Goal: Find specific page/section: Find specific page/section

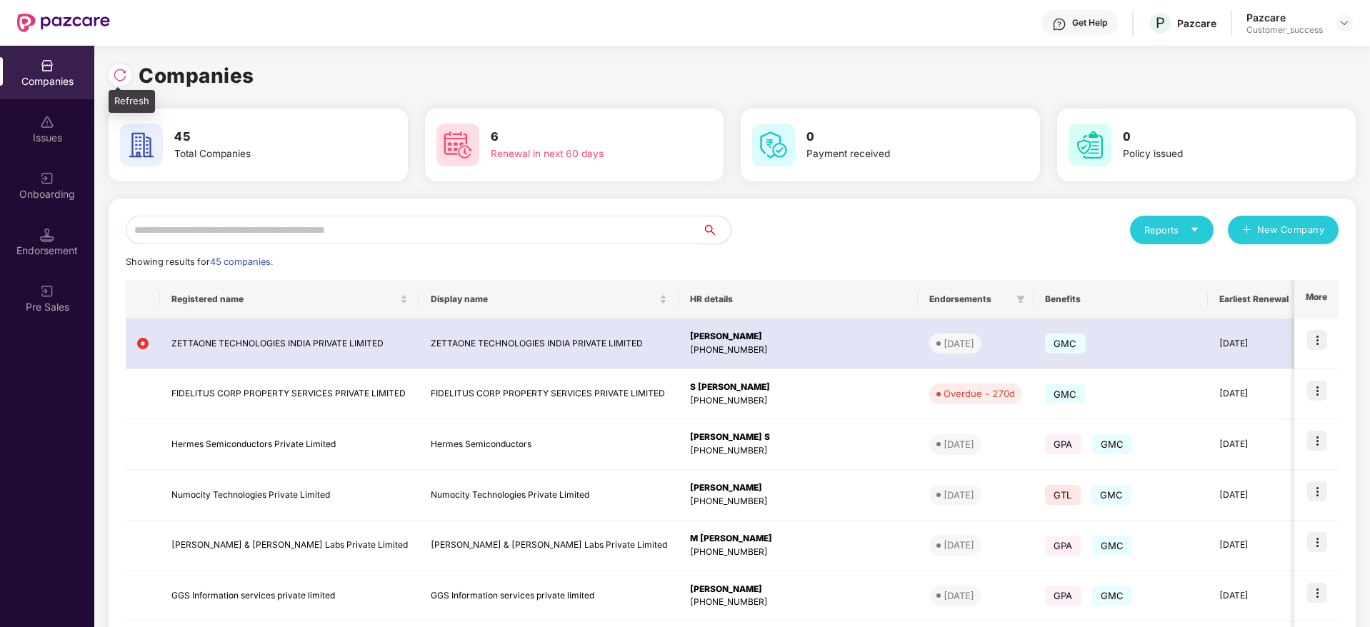
click at [124, 73] on img at bounding box center [120, 75] width 14 height 14
click at [415, 229] on input "text" at bounding box center [414, 230] width 576 height 29
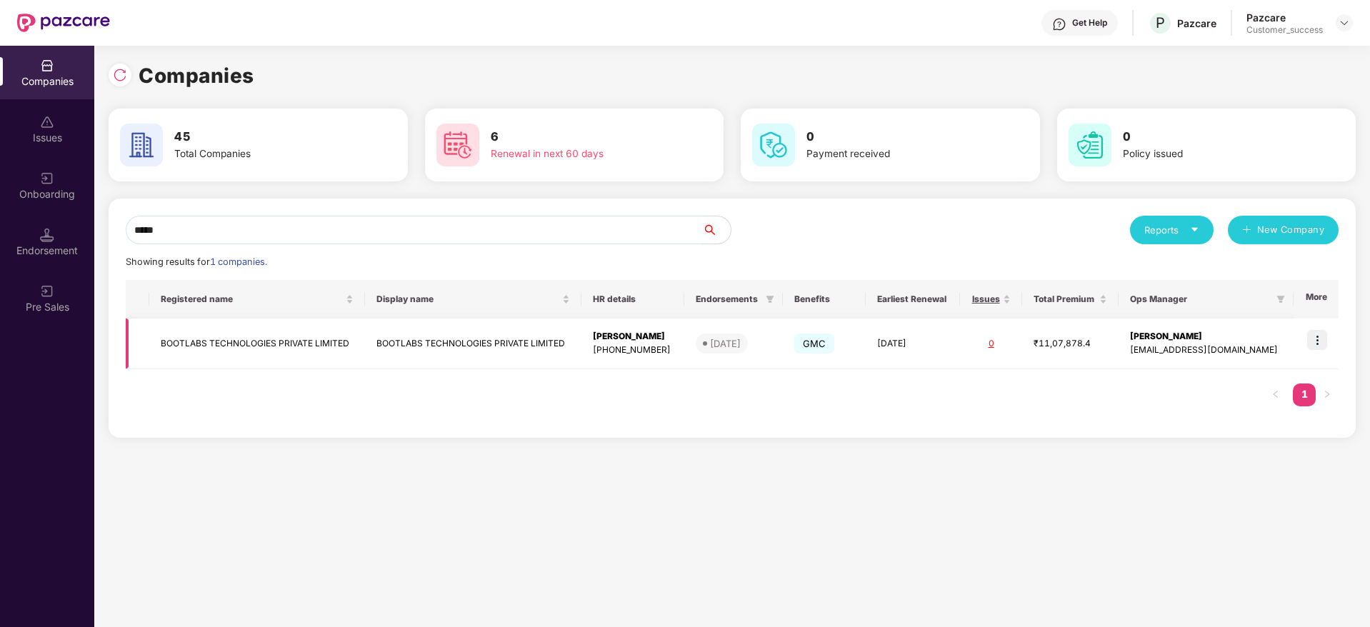
type input "*****"
click at [279, 349] on td "BOOTLABS TECHNOLOGIES PRIVATE LIMITED" at bounding box center [257, 344] width 216 height 51
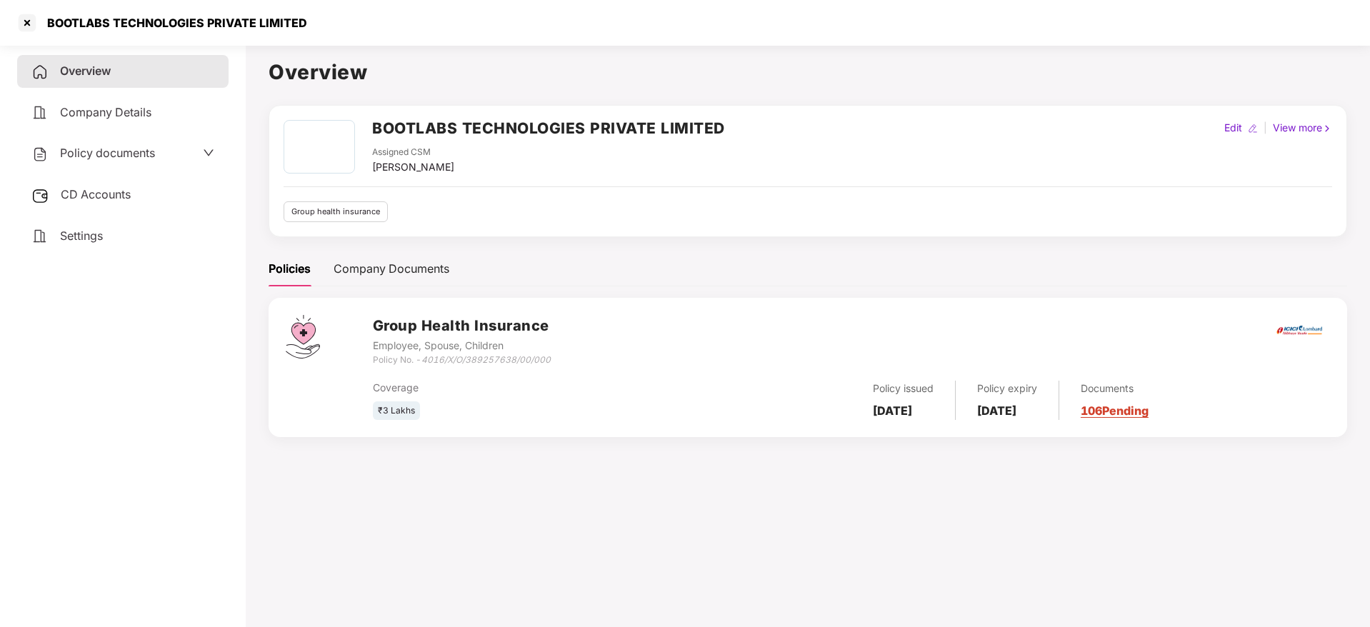
click at [131, 149] on span "Policy documents" at bounding box center [107, 153] width 95 height 14
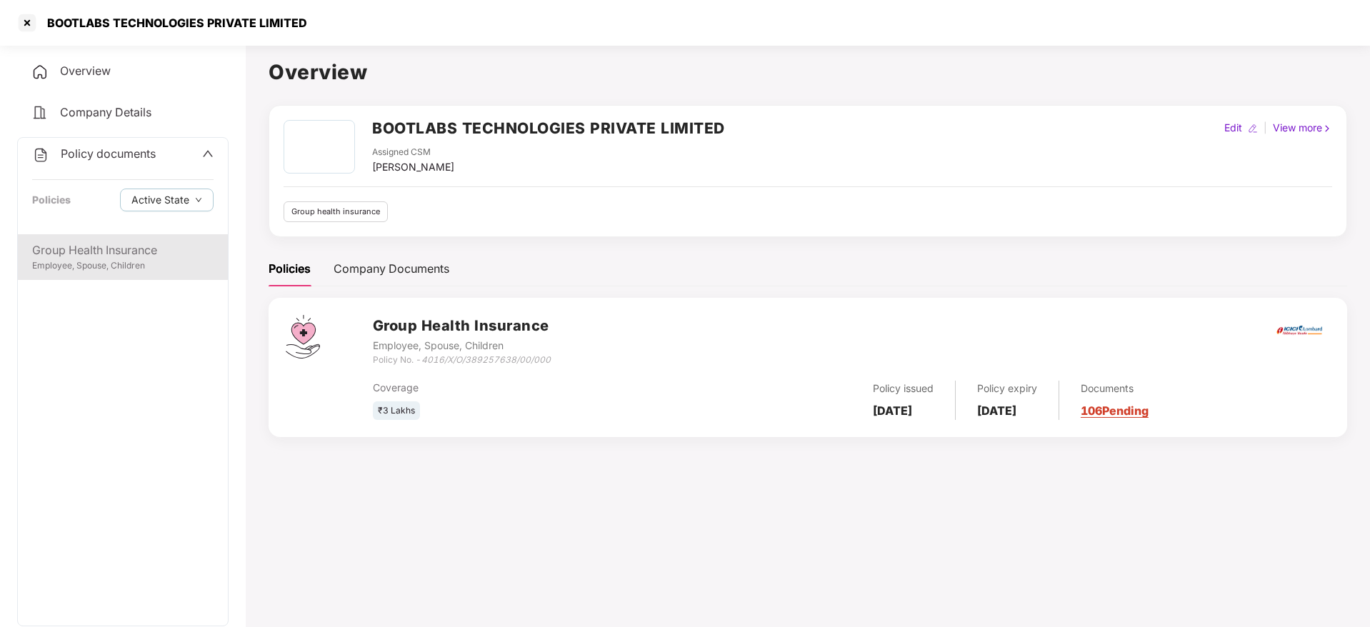
click at [141, 256] on div "Group Health Insurance" at bounding box center [122, 250] width 181 height 18
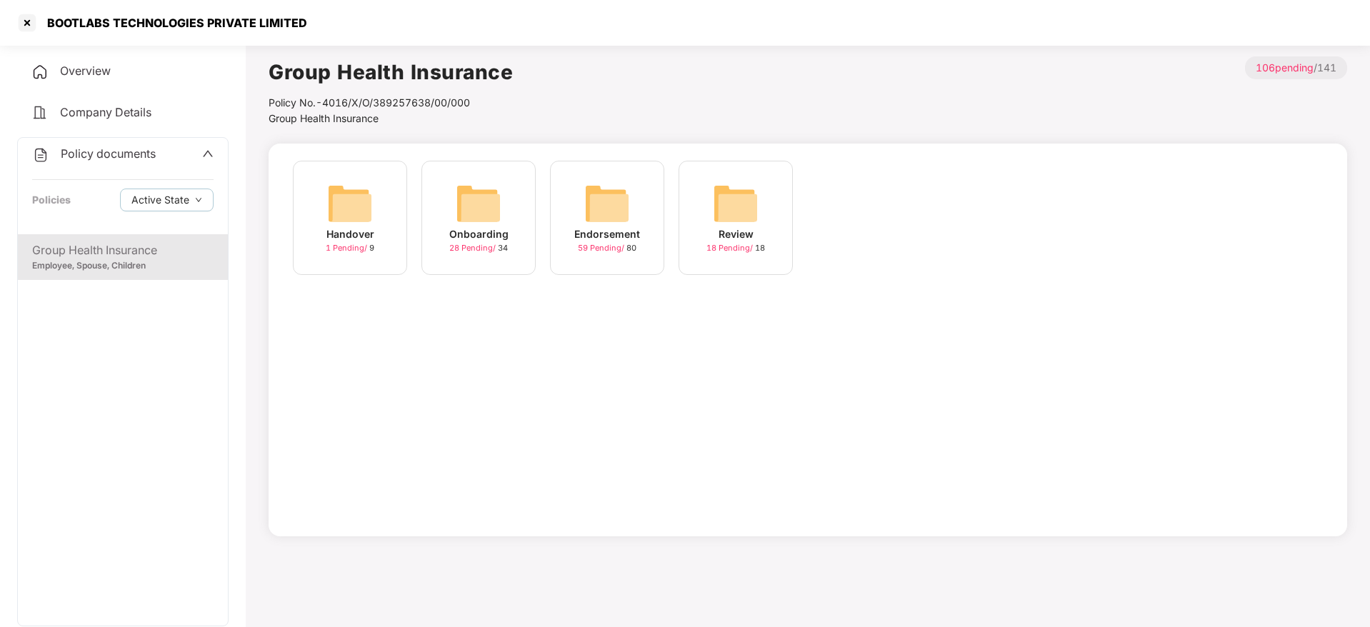
click at [592, 211] on img at bounding box center [607, 204] width 46 height 46
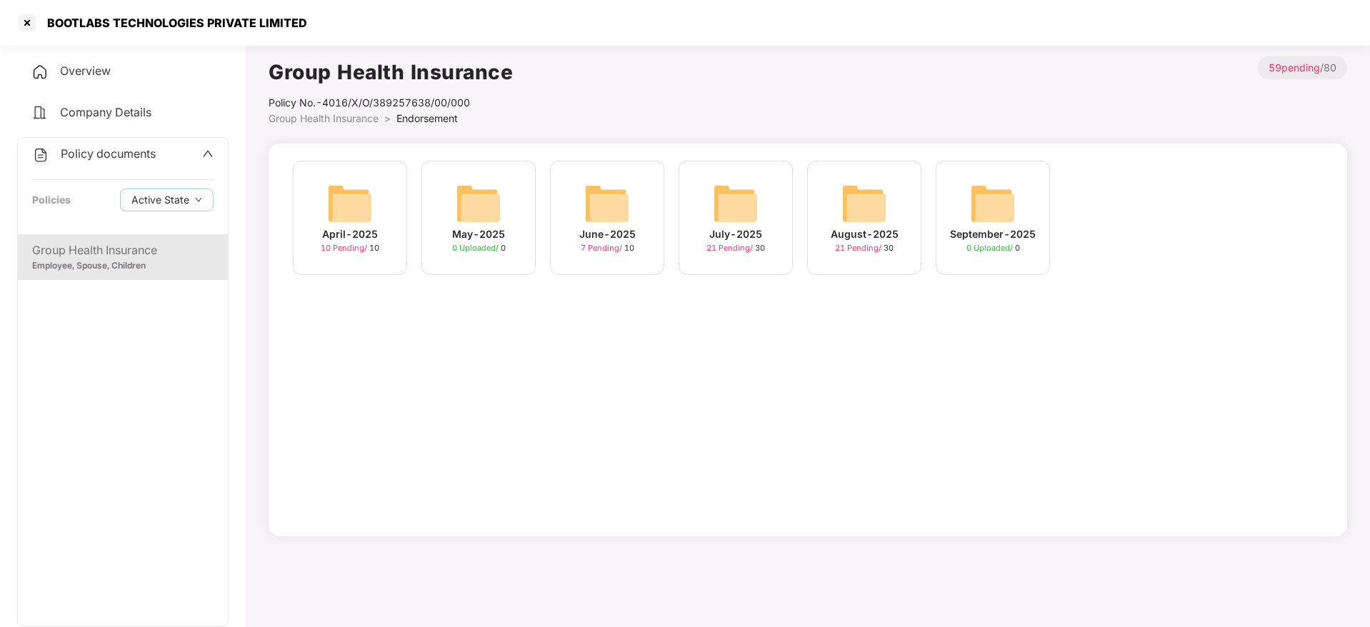
click at [904, 219] on div "August-2025 21 Pending / 30" at bounding box center [864, 218] width 114 height 114
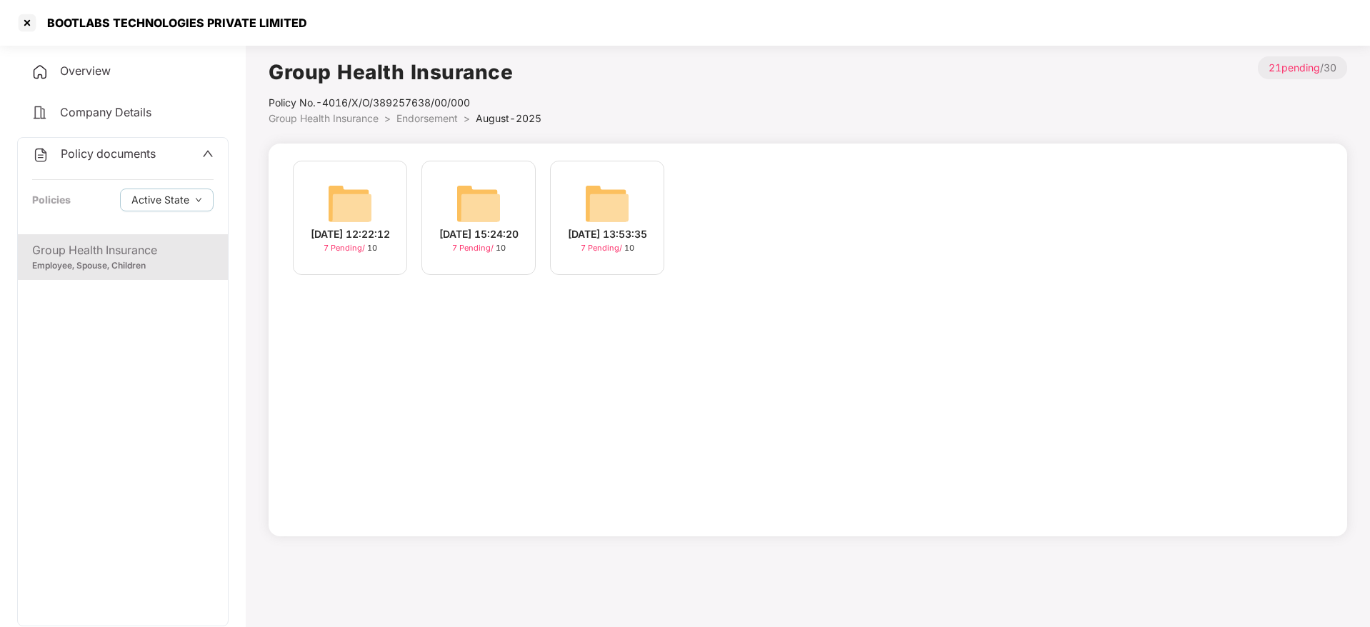
click at [493, 210] on img at bounding box center [479, 204] width 46 height 46
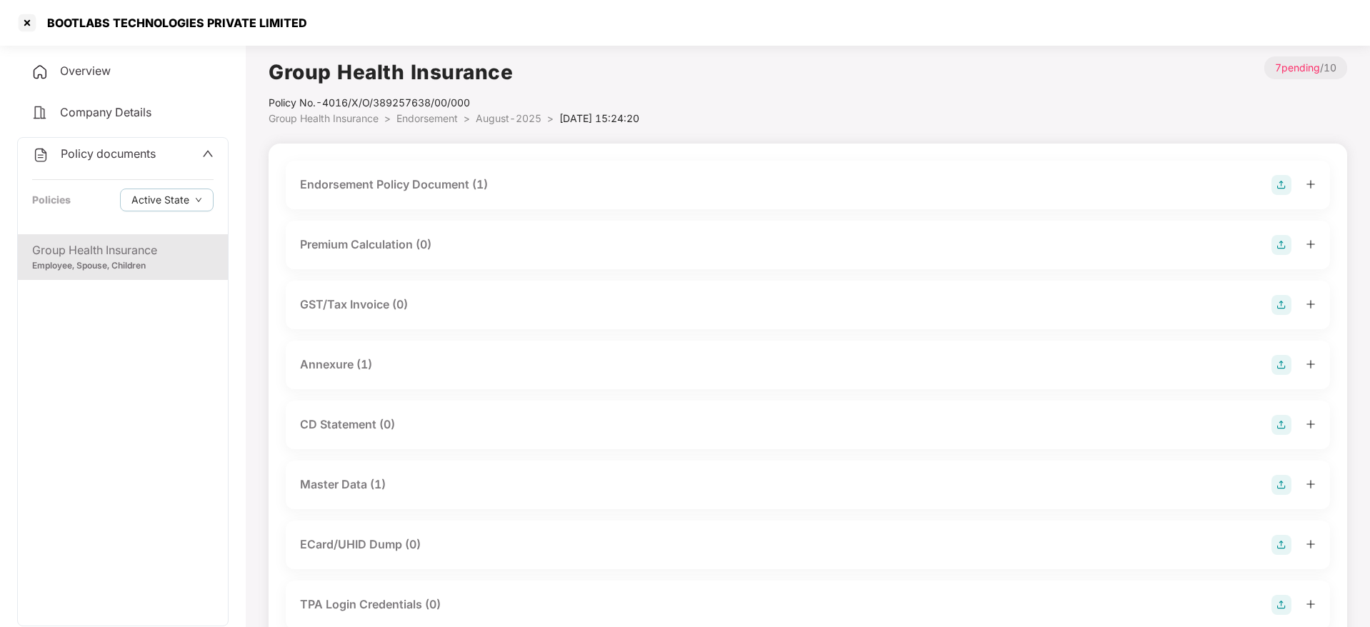
click at [434, 496] on div "Master Data (1)" at bounding box center [808, 485] width 1044 height 49
click at [442, 481] on div "Master Data (1)" at bounding box center [808, 485] width 1016 height 20
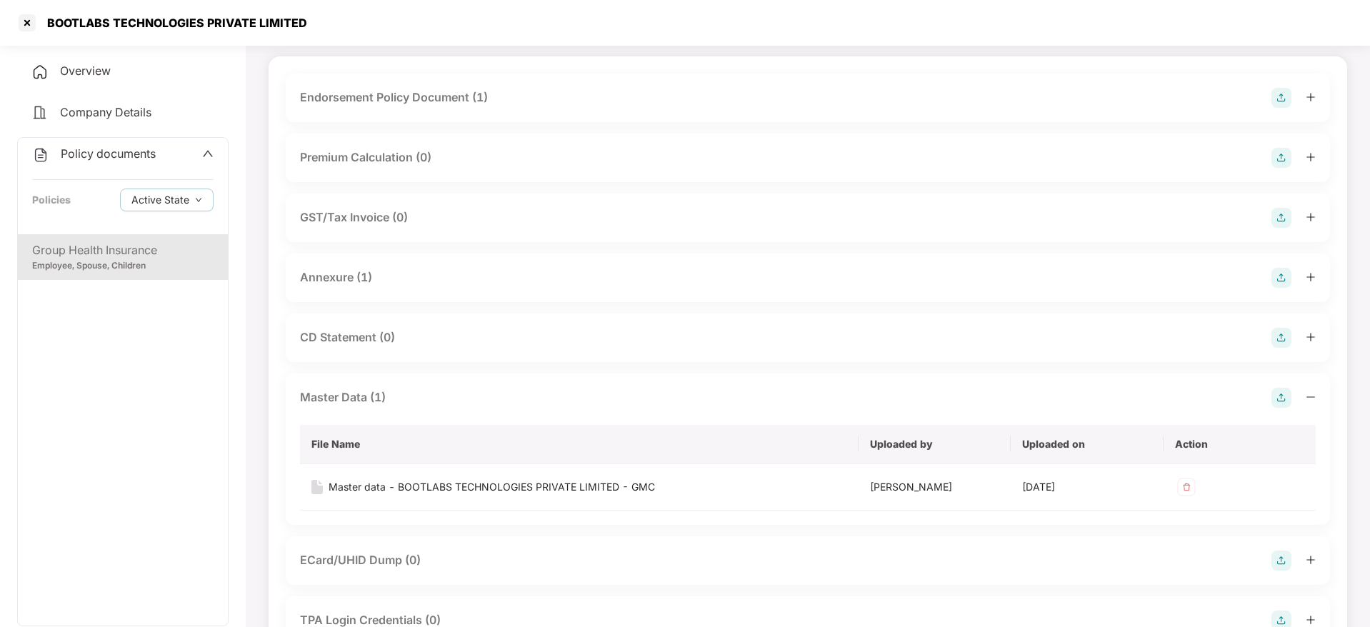
scroll to position [101, 0]
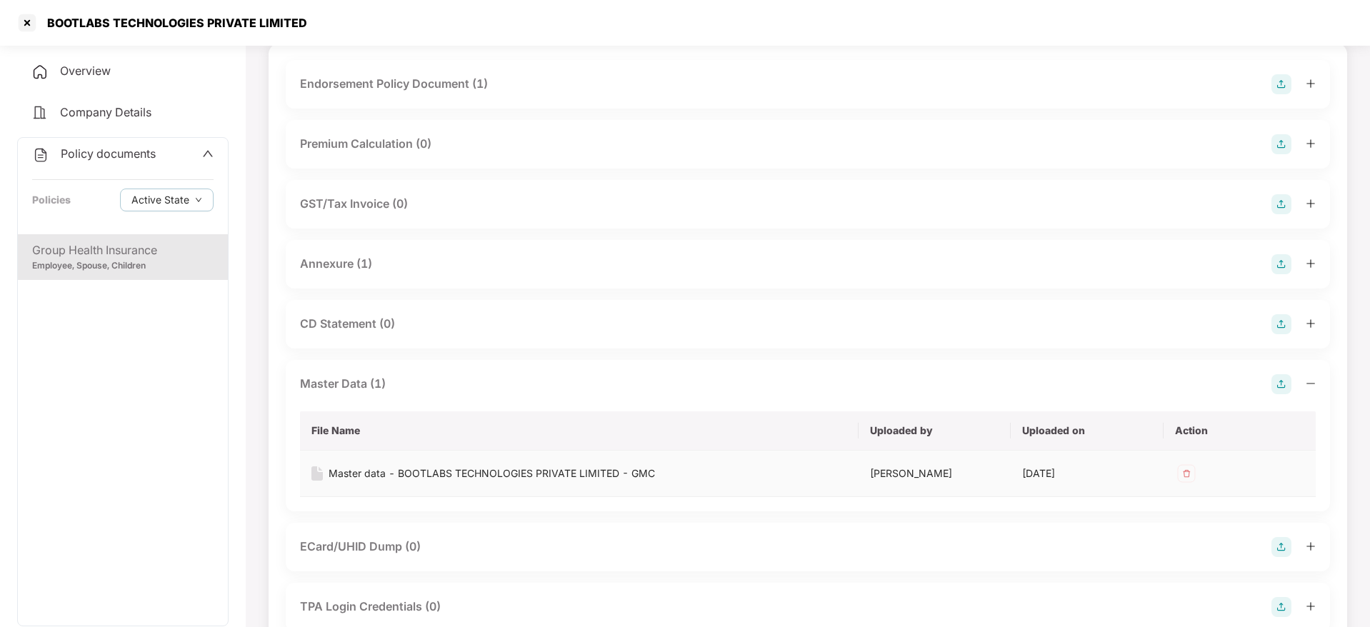
click at [459, 475] on div "Master data - BOOTLABS TECHNOLOGIES PRIVATE LIMITED - GMC" at bounding box center [492, 474] width 326 height 16
click at [27, 19] on div at bounding box center [27, 22] width 23 height 23
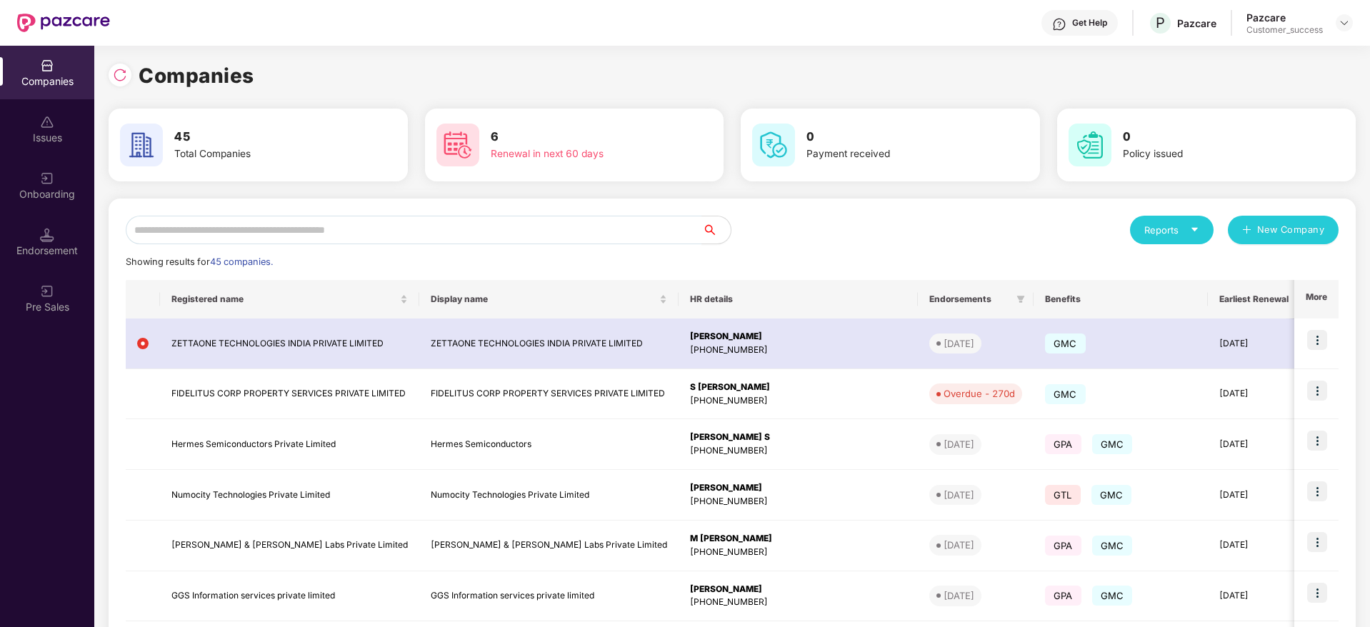
scroll to position [0, 0]
click at [121, 74] on img at bounding box center [120, 75] width 14 height 14
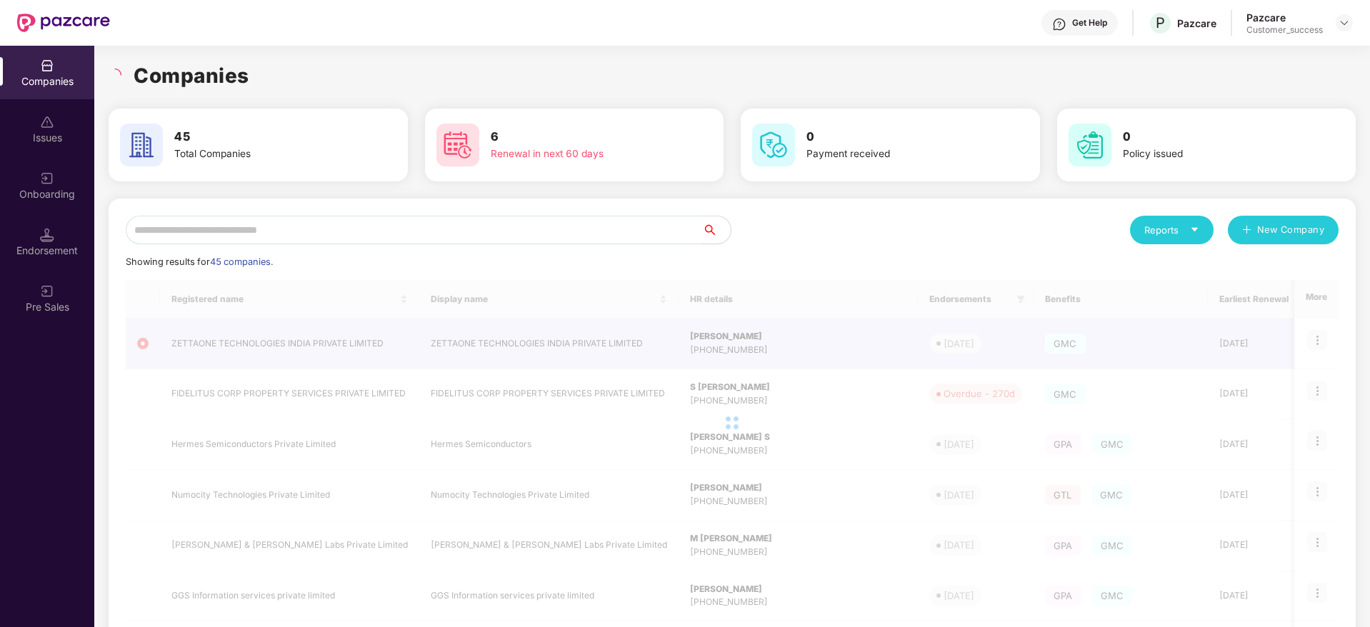
click at [604, 55] on div "Companies 45 Total Companies 6 Renewal in next 60 days 0 Payment received 0 Pol…" at bounding box center [732, 475] width 1247 height 858
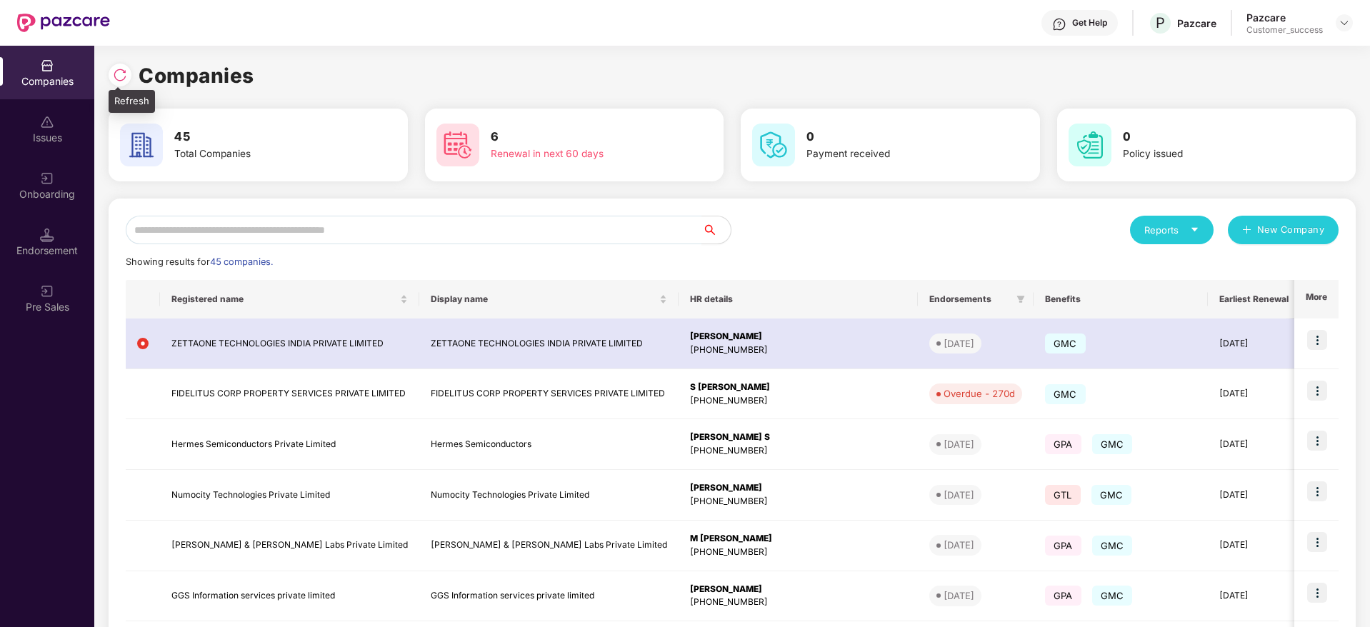
click at [116, 80] on img at bounding box center [120, 75] width 14 height 14
click at [121, 74] on img at bounding box center [120, 75] width 14 height 14
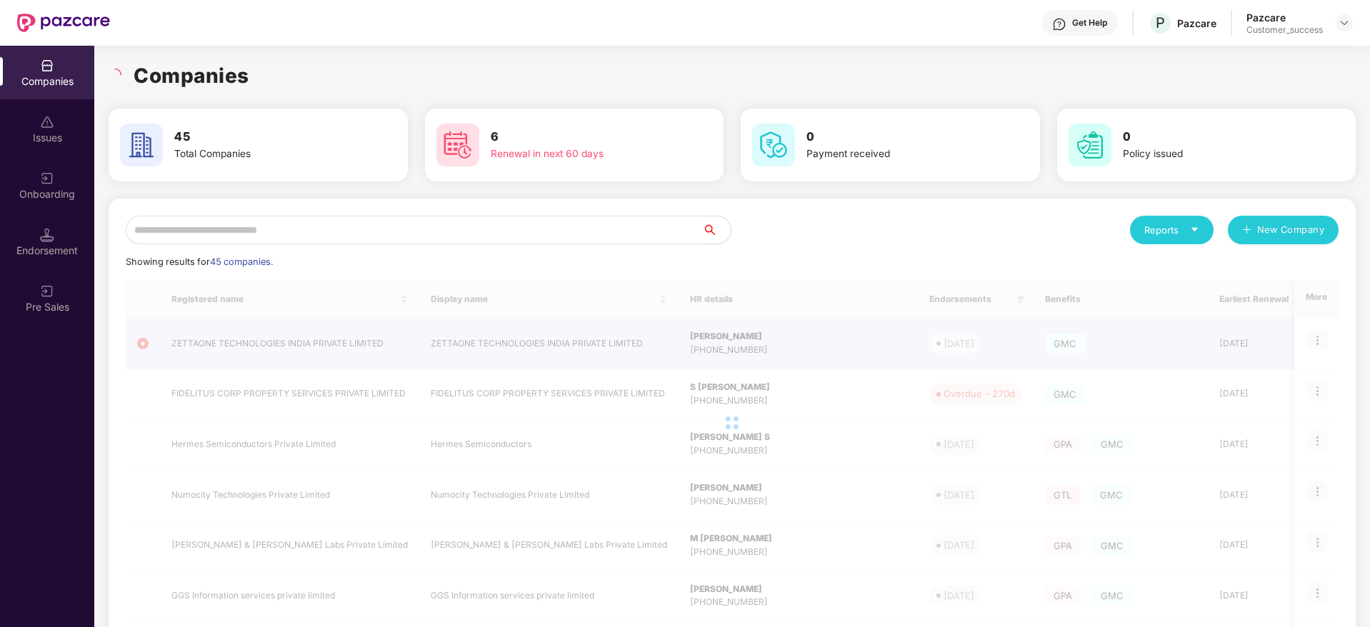
click at [217, 84] on h1 "Companies" at bounding box center [192, 75] width 116 height 31
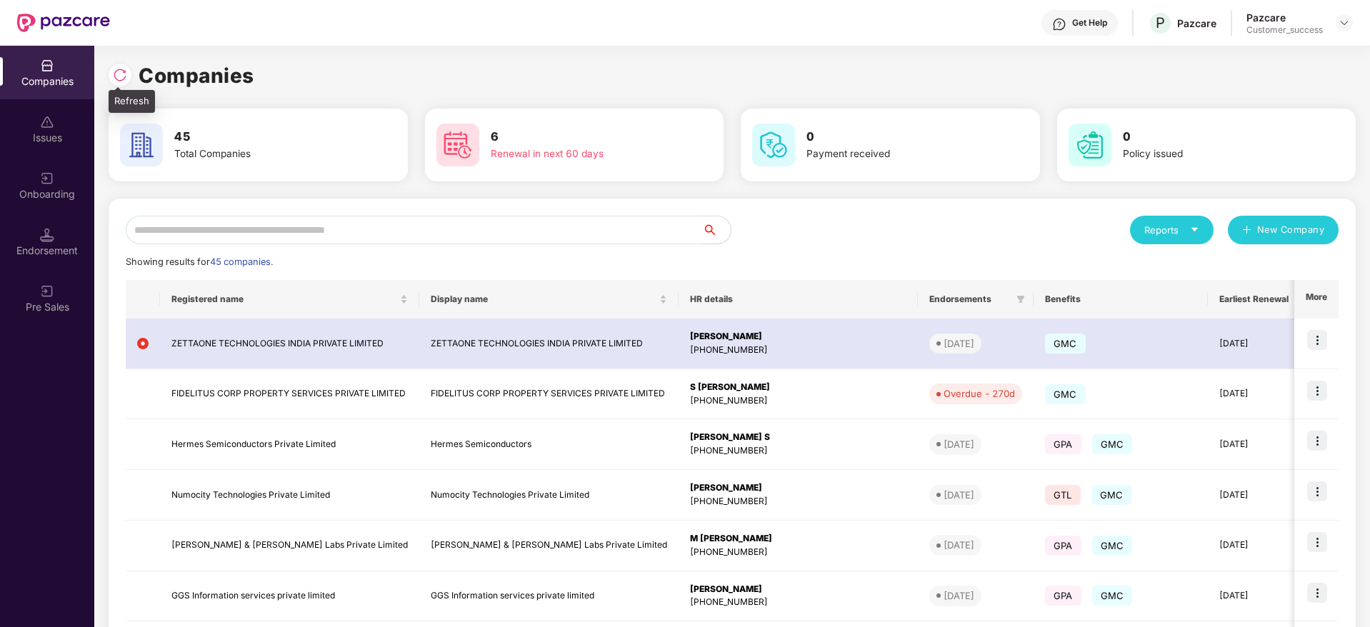
click at [116, 76] on img at bounding box center [120, 75] width 14 height 14
drag, startPoint x: 261, startPoint y: 69, endPoint x: 121, endPoint y: 74, distance: 140.1
click at [121, 74] on div "Companies" at bounding box center [732, 75] width 1247 height 31
click at [121, 74] on img at bounding box center [120, 75] width 14 height 14
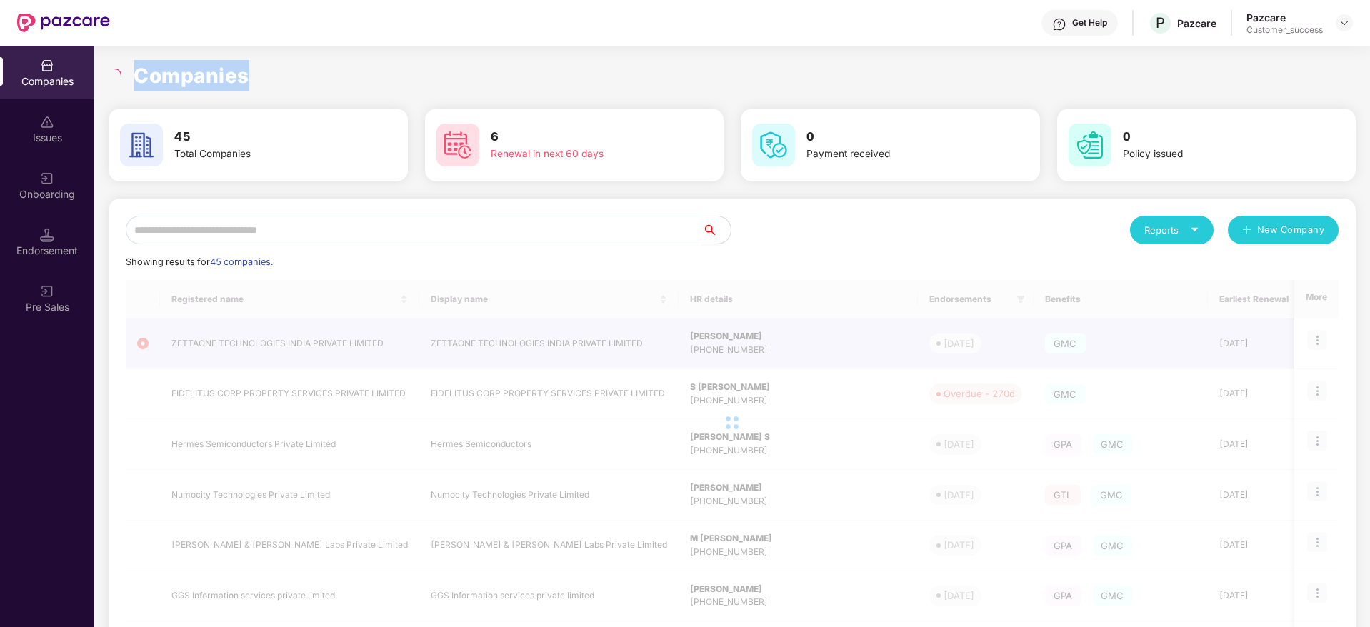
click at [204, 72] on h1 "Companies" at bounding box center [192, 75] width 116 height 31
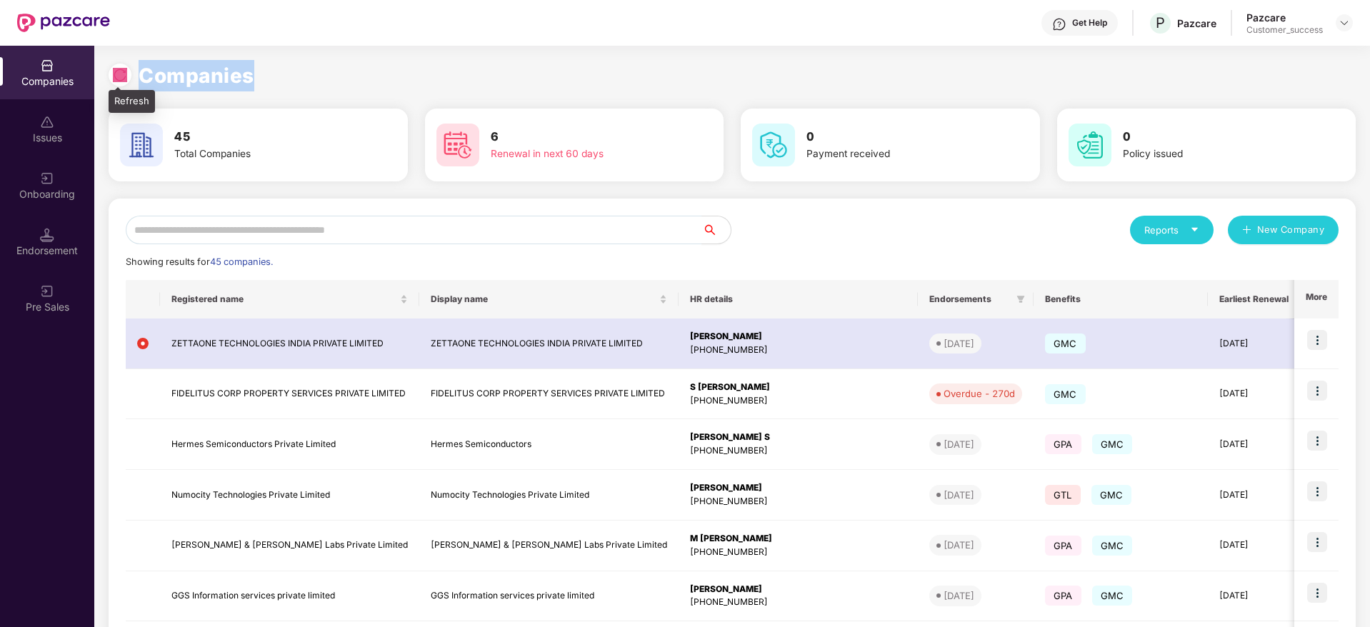
drag, startPoint x: 266, startPoint y: 73, endPoint x: 117, endPoint y: 76, distance: 149.3
click at [117, 76] on div "Companies" at bounding box center [732, 75] width 1247 height 31
click at [117, 76] on img at bounding box center [120, 75] width 14 height 14
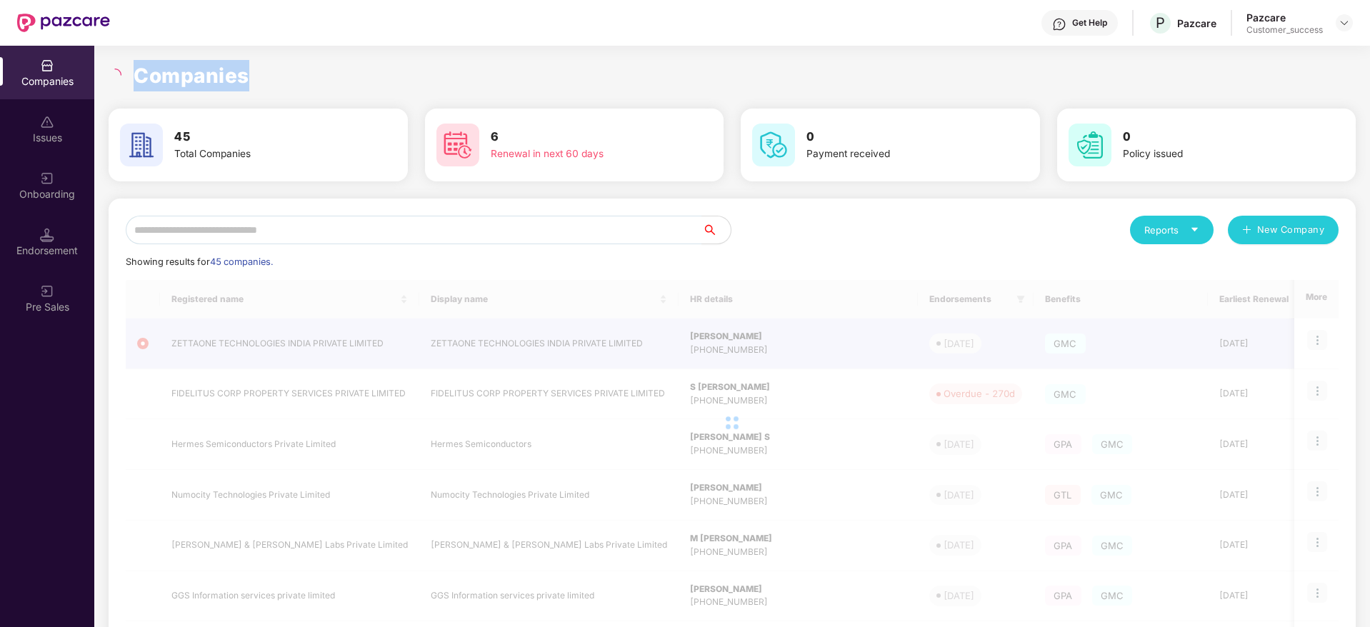
click at [186, 71] on h1 "Companies" at bounding box center [192, 75] width 116 height 31
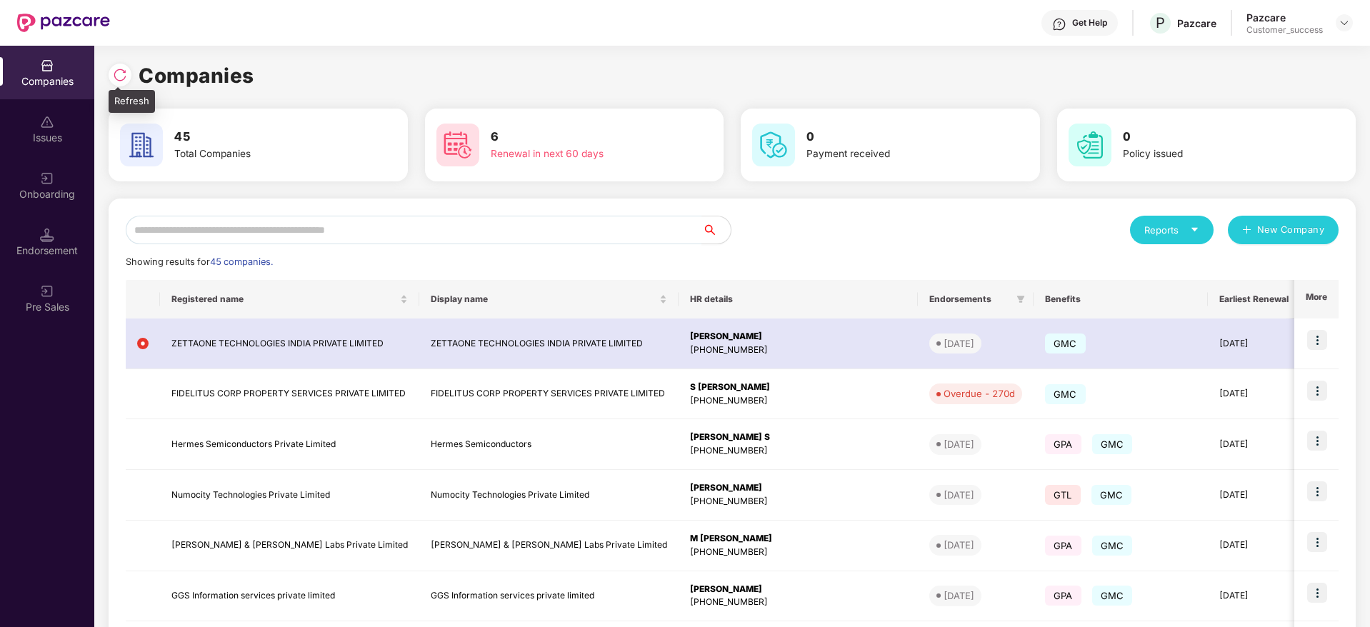
click at [121, 78] on img at bounding box center [120, 75] width 14 height 14
drag, startPoint x: 263, startPoint y: 75, endPoint x: 118, endPoint y: 78, distance: 145.0
click at [118, 78] on div "Companies" at bounding box center [732, 75] width 1247 height 31
click at [118, 78] on img at bounding box center [120, 75] width 14 height 14
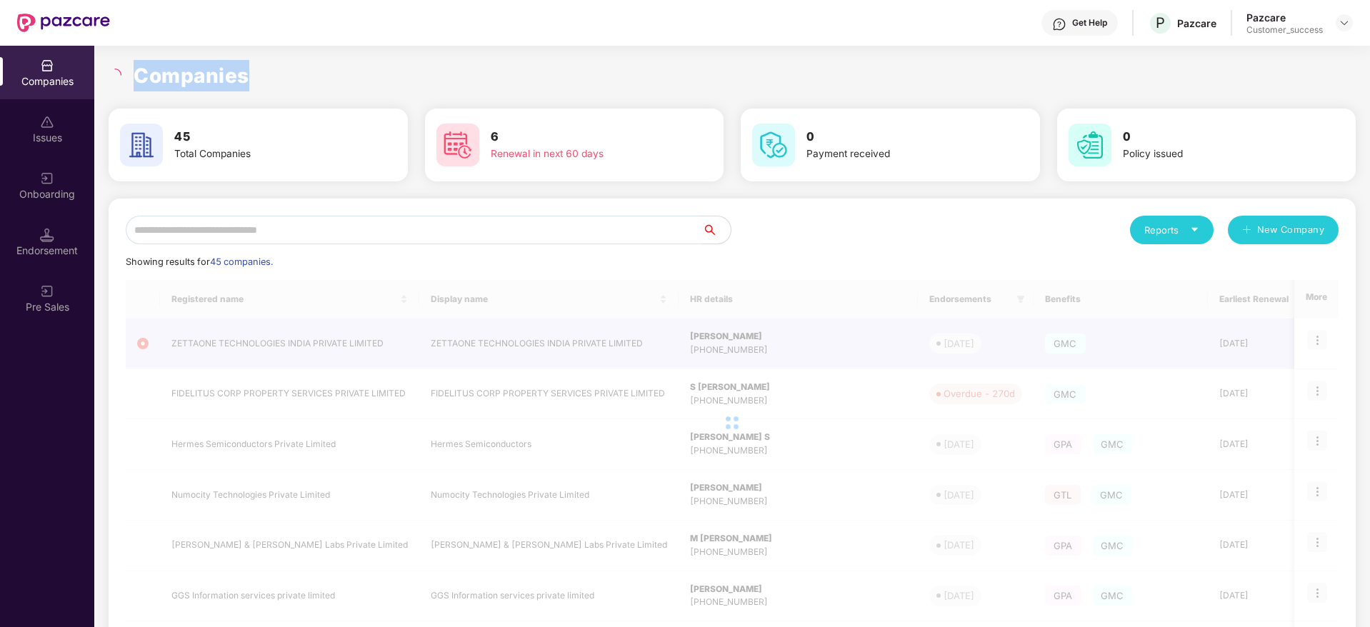
click at [182, 84] on h1 "Companies" at bounding box center [192, 75] width 116 height 31
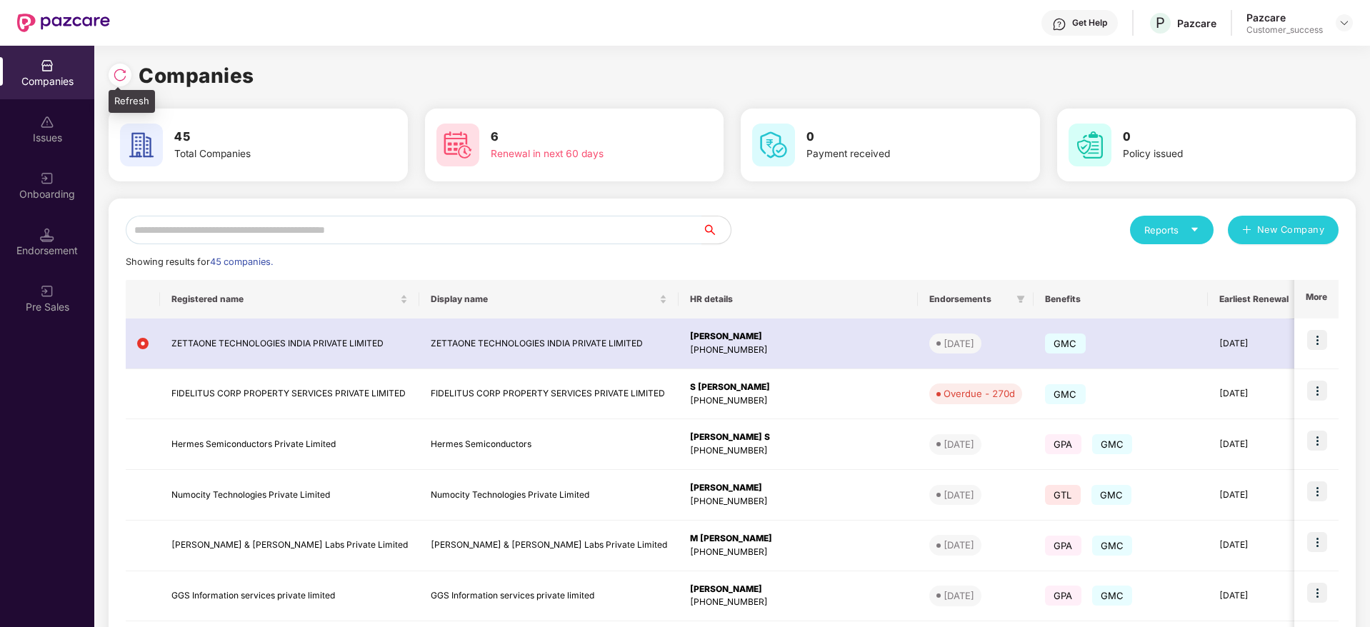
click at [119, 70] on img at bounding box center [120, 75] width 14 height 14
click at [411, 222] on input "text" at bounding box center [414, 230] width 576 height 29
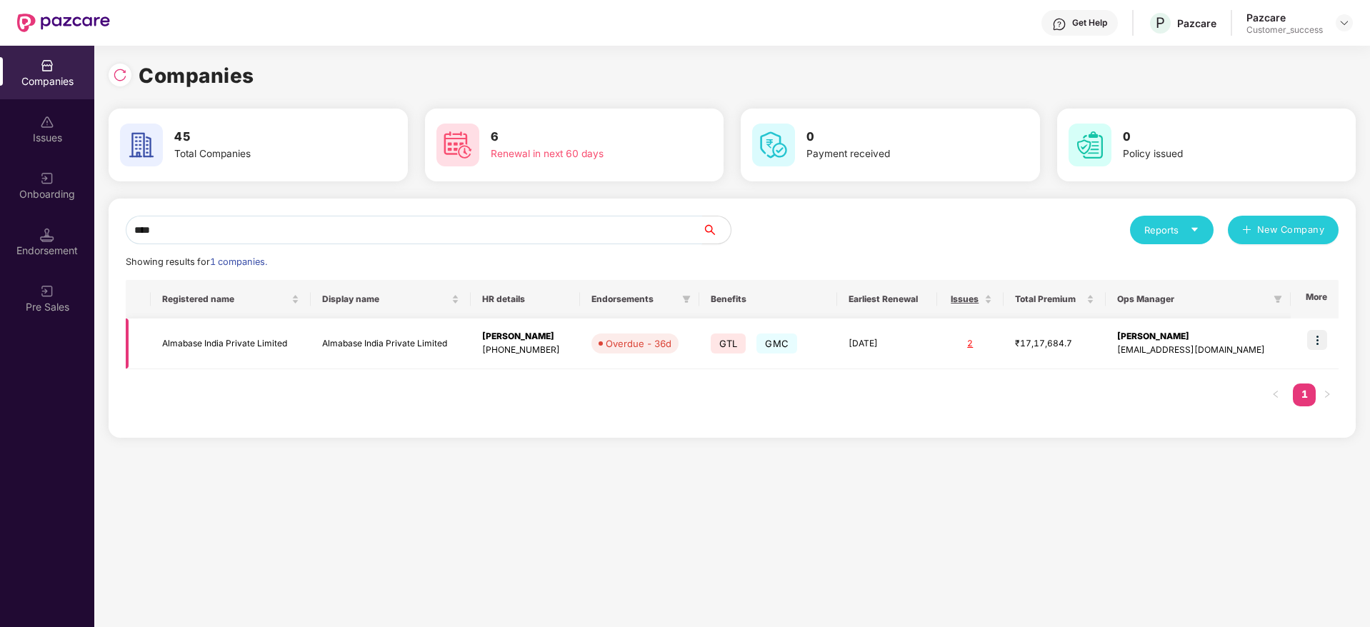
type input "****"
click at [1318, 342] on img at bounding box center [1317, 340] width 20 height 20
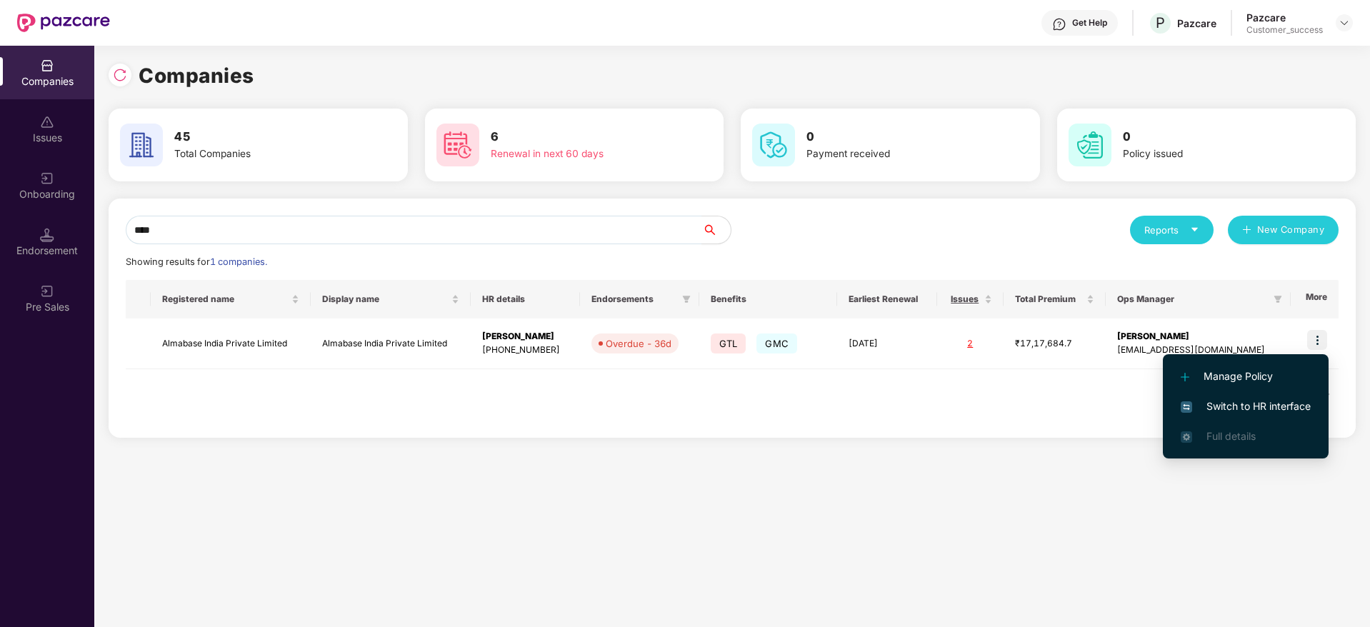
click at [1263, 409] on span "Switch to HR interface" at bounding box center [1246, 407] width 130 height 16
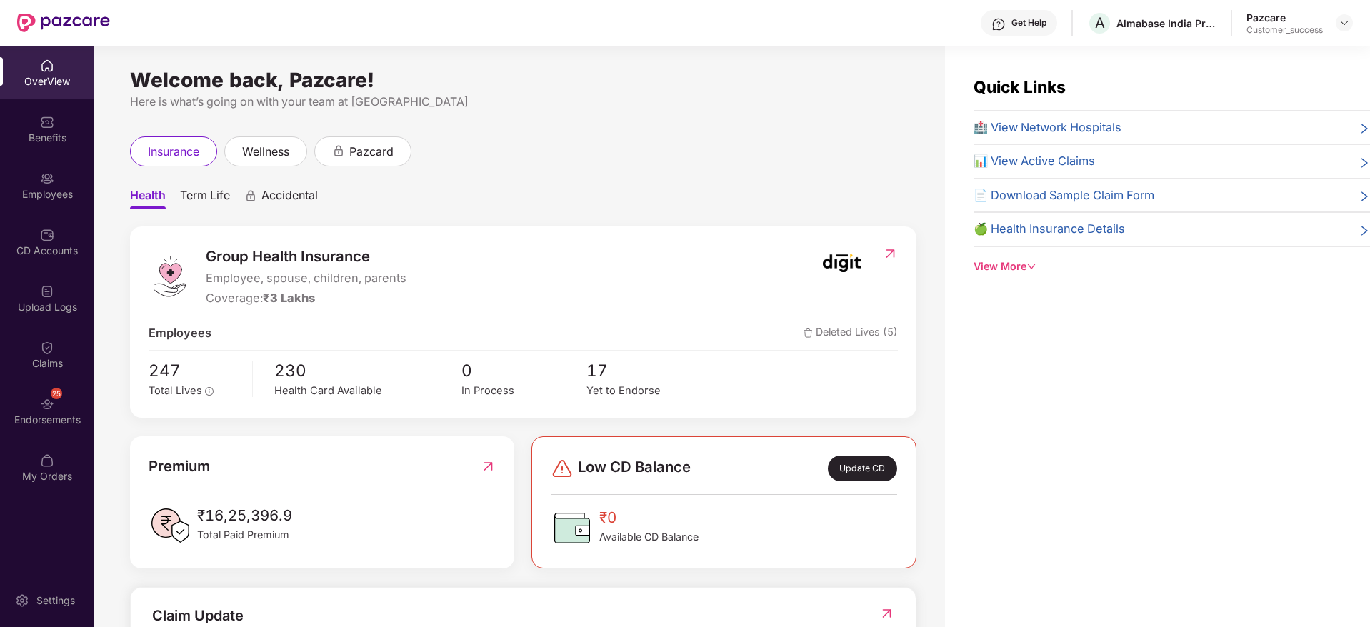
click at [32, 176] on div "Employees" at bounding box center [47, 186] width 94 height 54
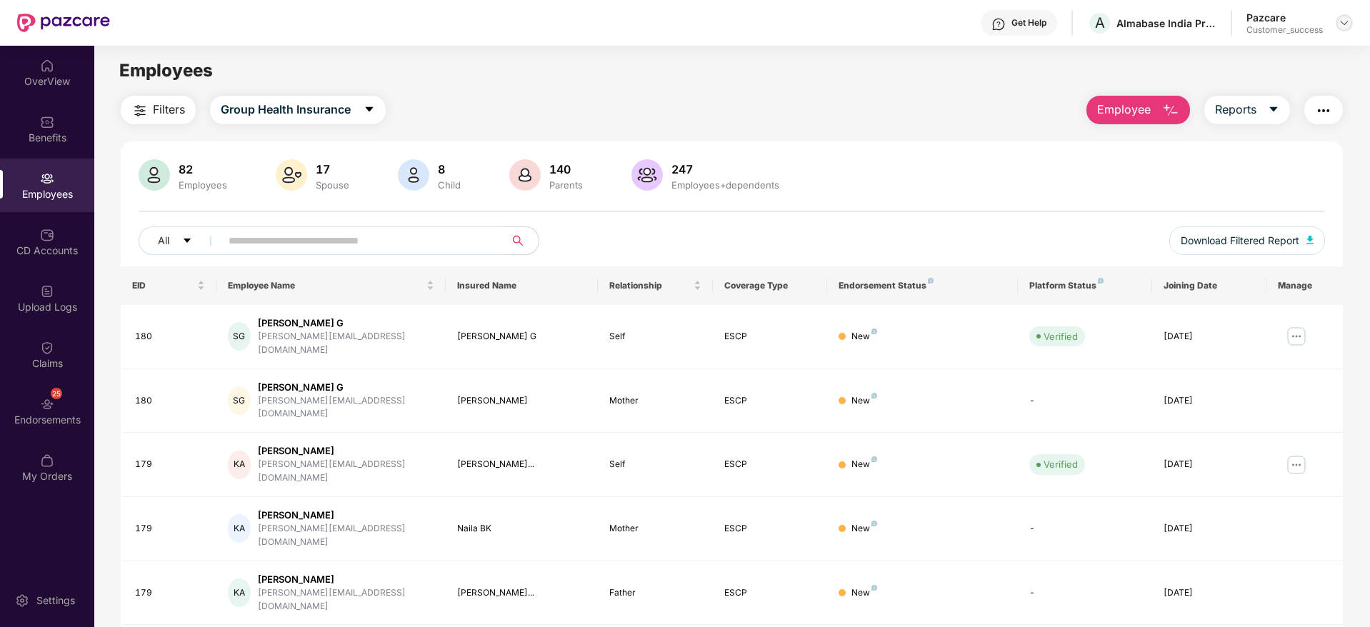
click at [1341, 28] on img at bounding box center [1343, 22] width 11 height 11
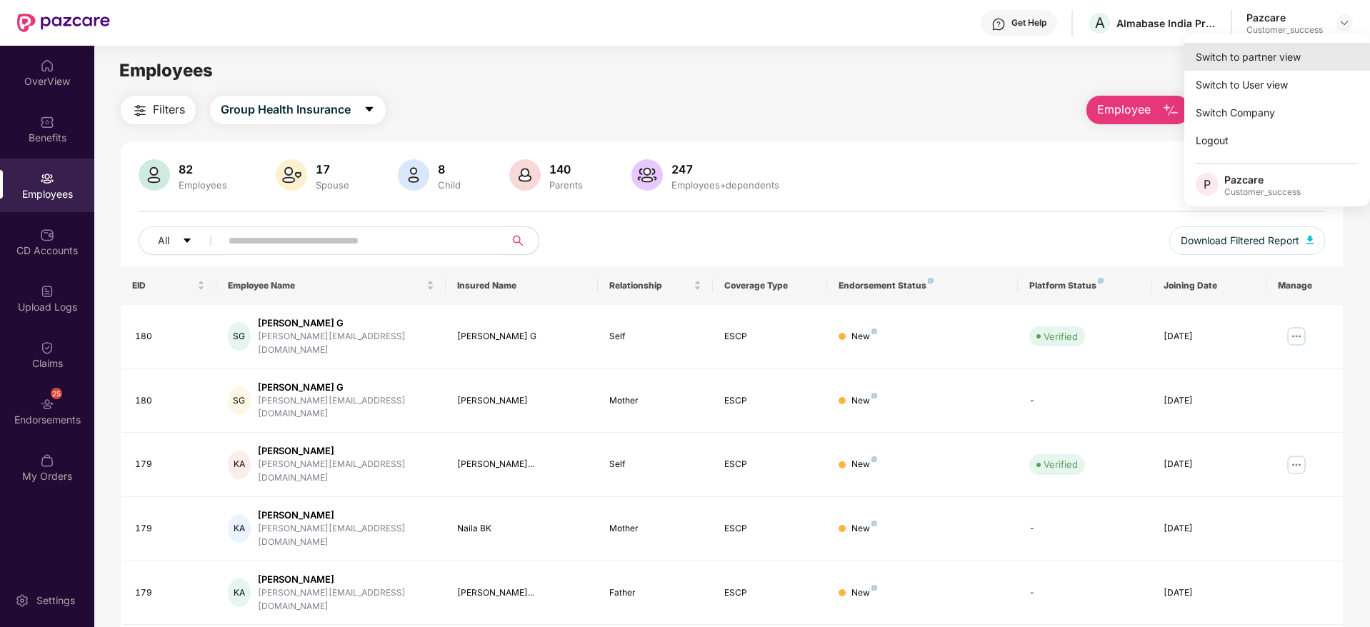
click at [1284, 58] on div "Switch to partner view" at bounding box center [1277, 57] width 186 height 28
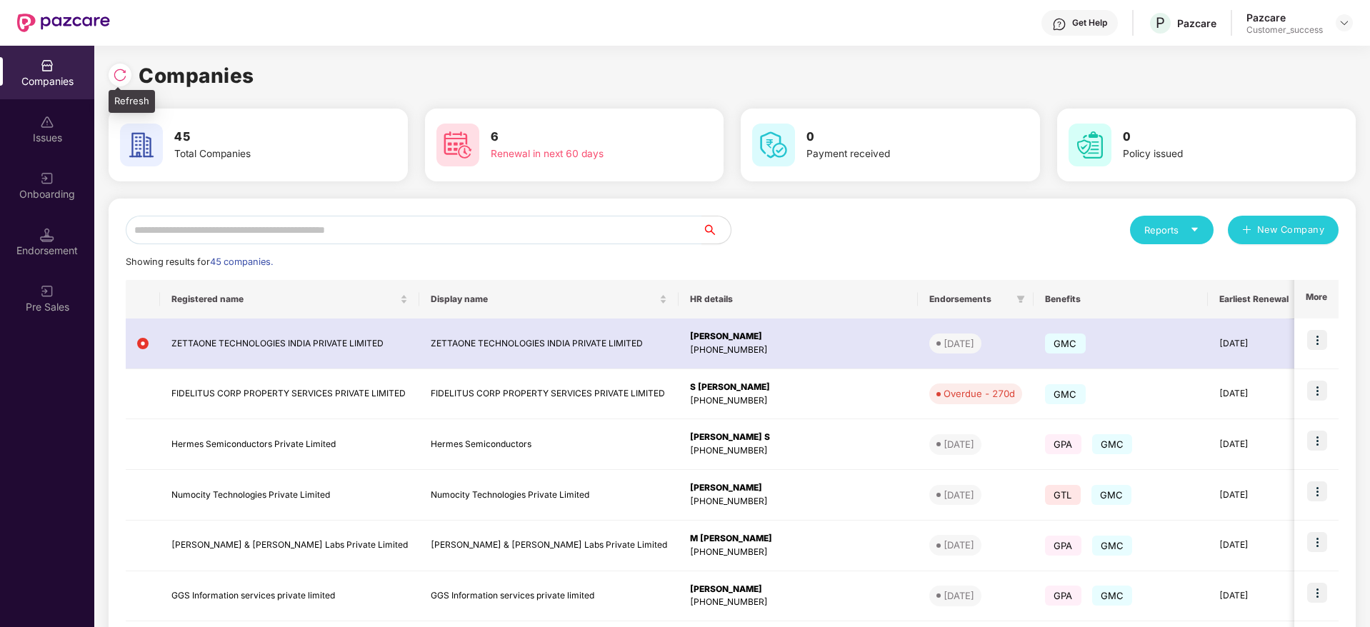
click at [125, 76] on img at bounding box center [120, 75] width 14 height 14
click at [117, 68] on img at bounding box center [120, 75] width 14 height 14
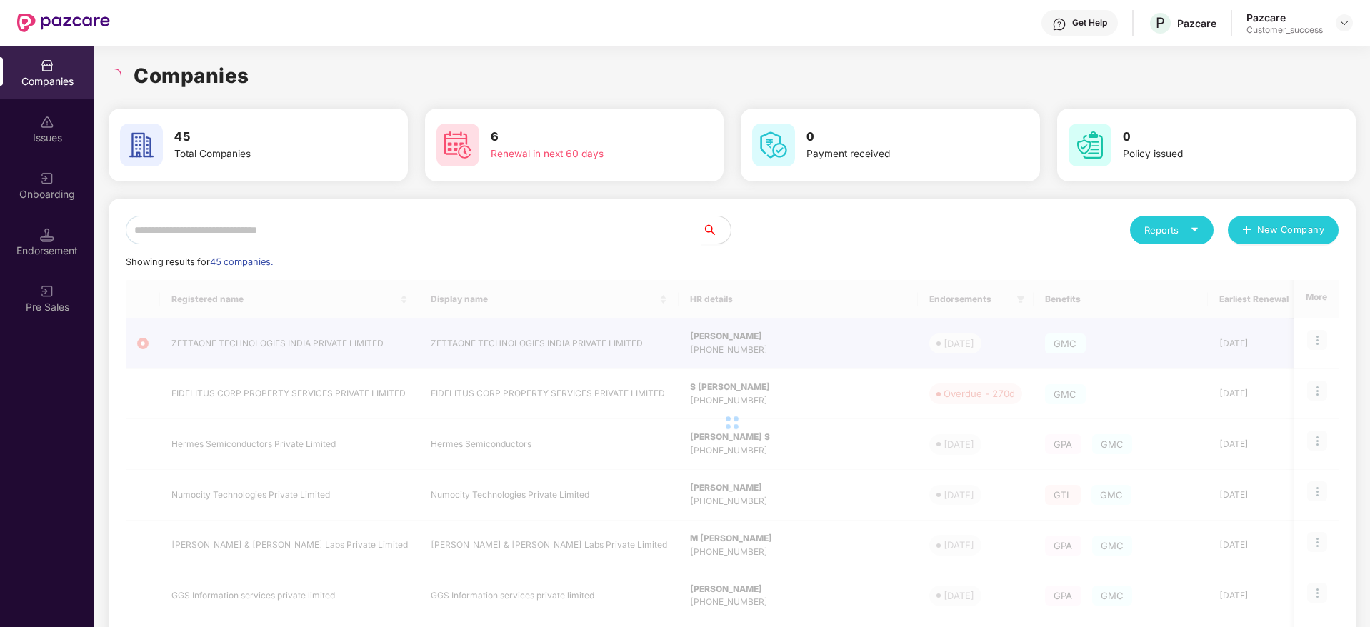
click at [393, 232] on input "text" at bounding box center [414, 230] width 576 height 29
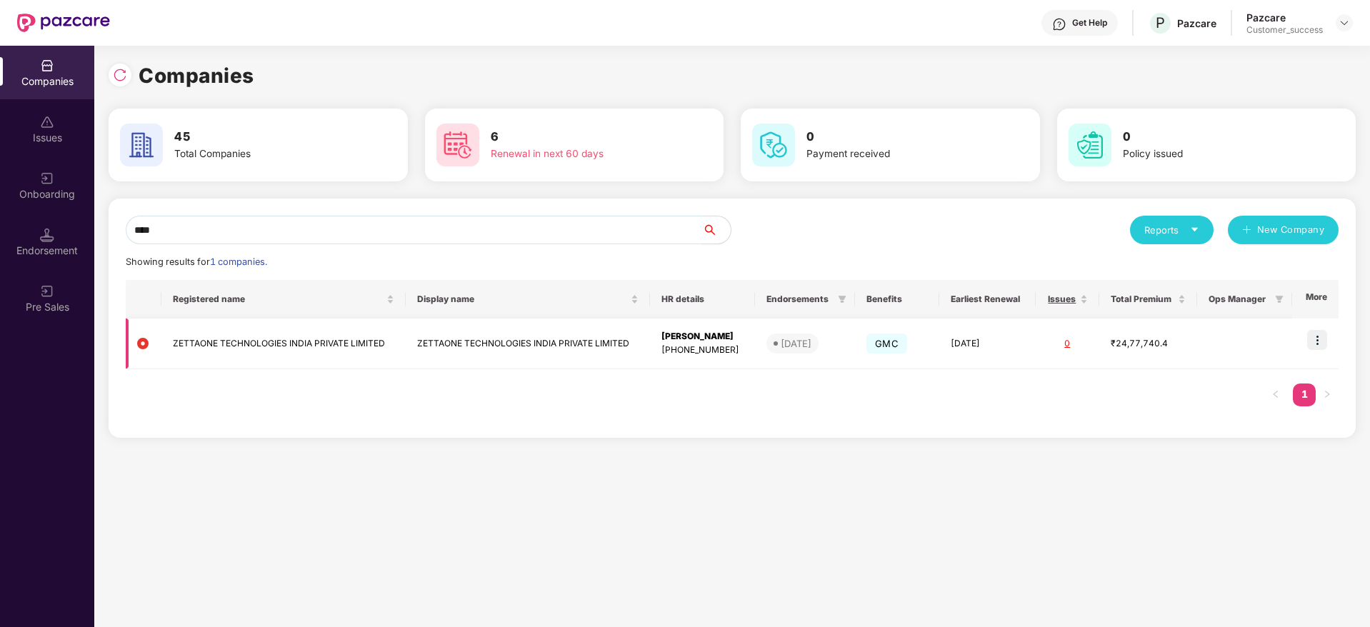
type input "****"
click at [1322, 335] on img at bounding box center [1317, 340] width 20 height 20
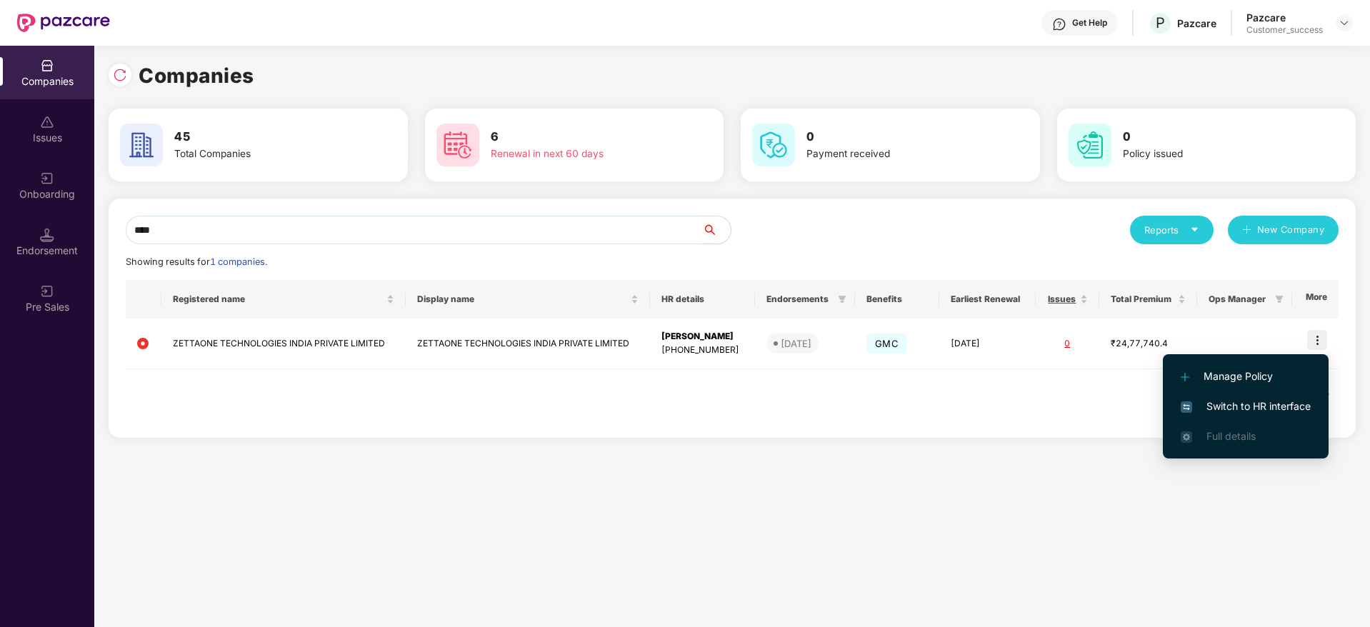
click at [1271, 408] on span "Switch to HR interface" at bounding box center [1246, 407] width 130 height 16
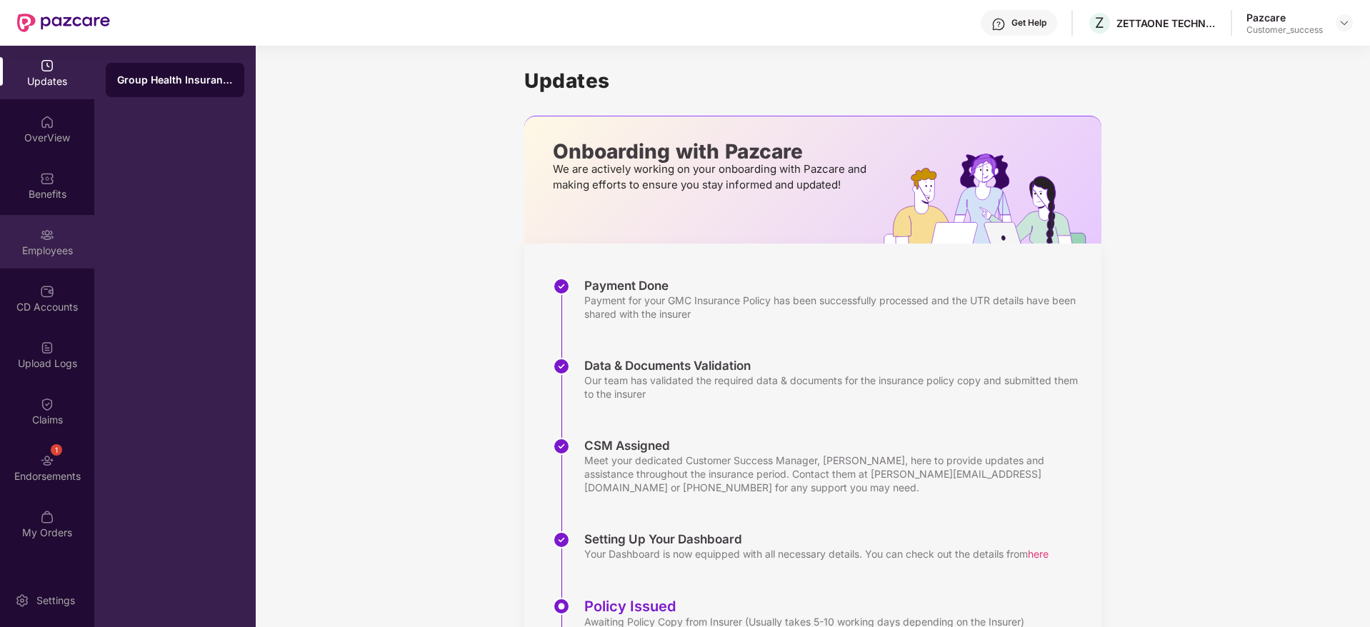
click at [54, 241] on div "Employees" at bounding box center [47, 242] width 94 height 54
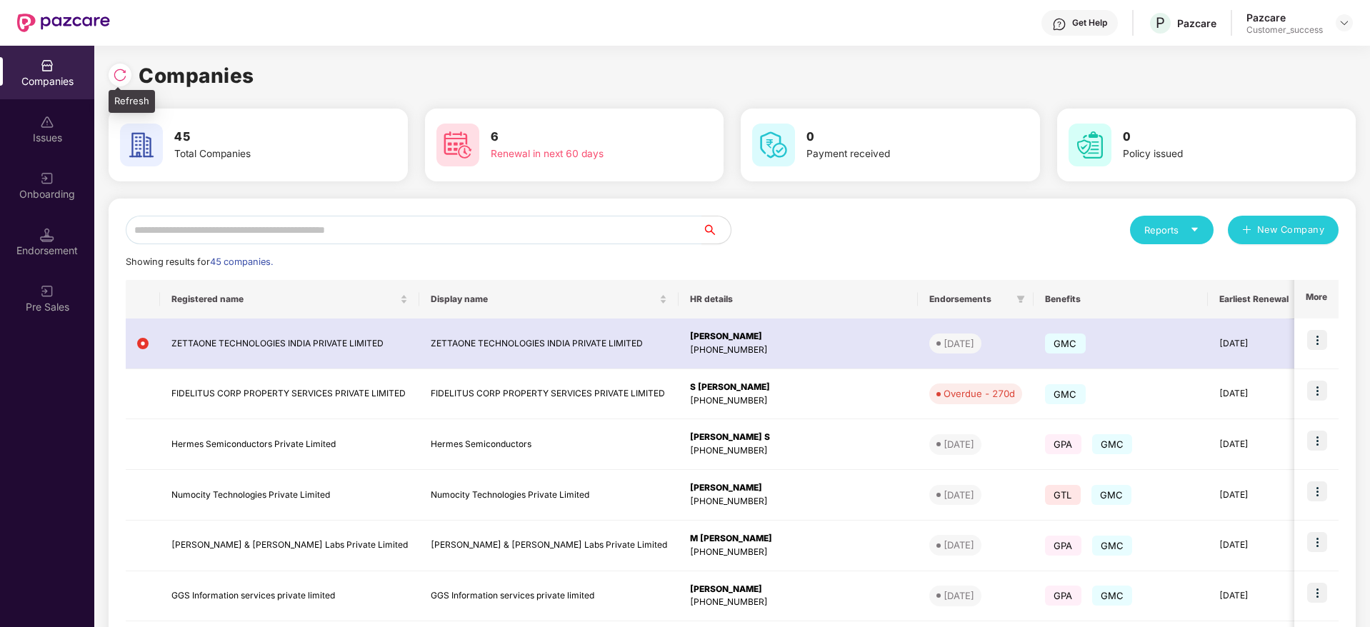
click at [125, 69] on img at bounding box center [120, 75] width 14 height 14
click at [122, 79] on img at bounding box center [120, 75] width 14 height 14
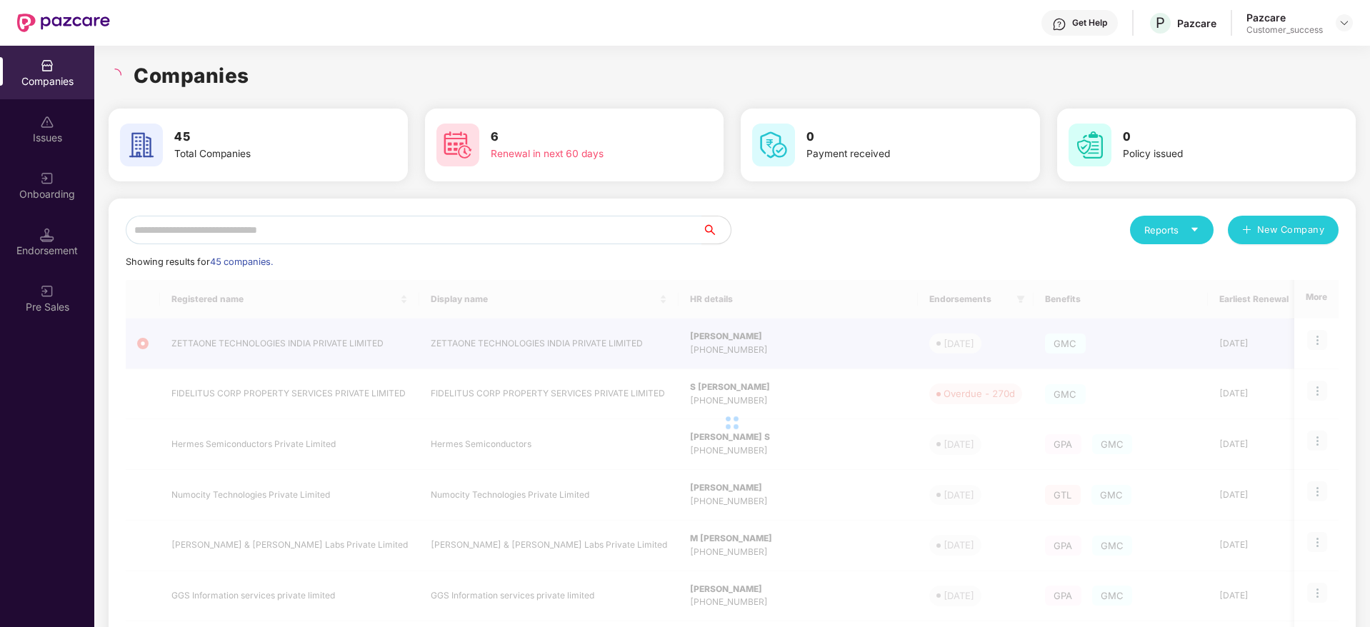
click at [254, 78] on div "Companies" at bounding box center [732, 75] width 1247 height 31
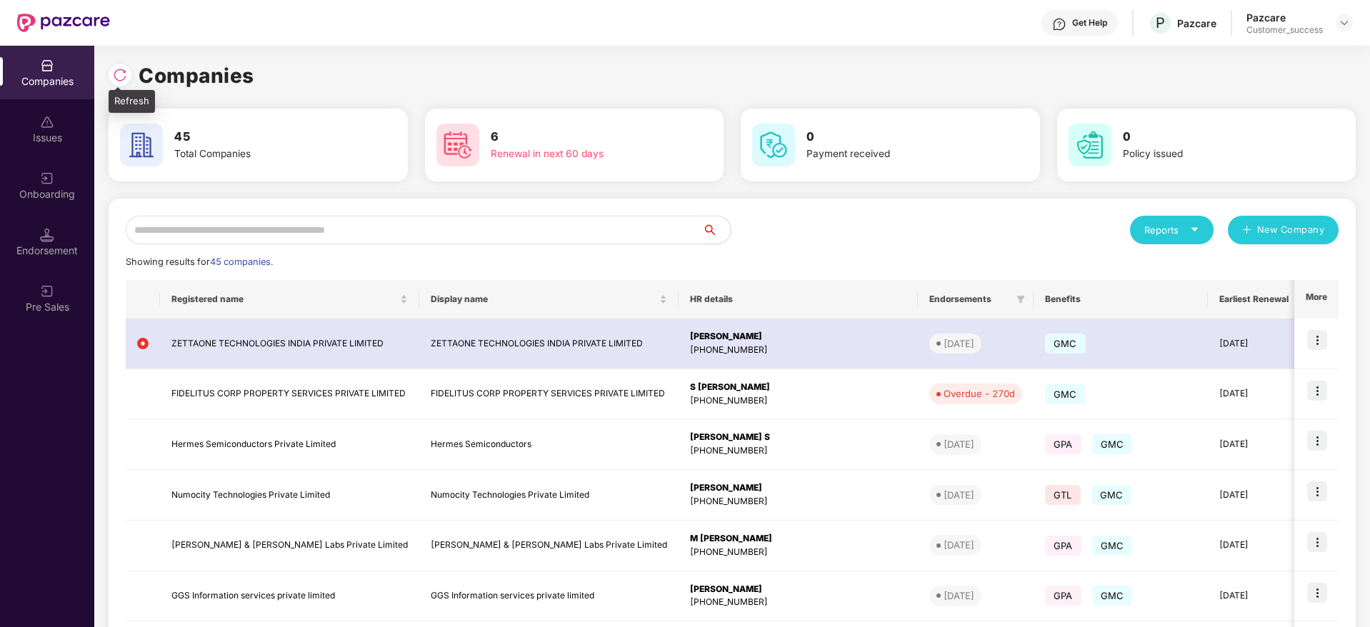
click at [123, 74] on img at bounding box center [120, 75] width 14 height 14
click at [125, 75] on img at bounding box center [120, 75] width 14 height 14
